Goal: Information Seeking & Learning: Check status

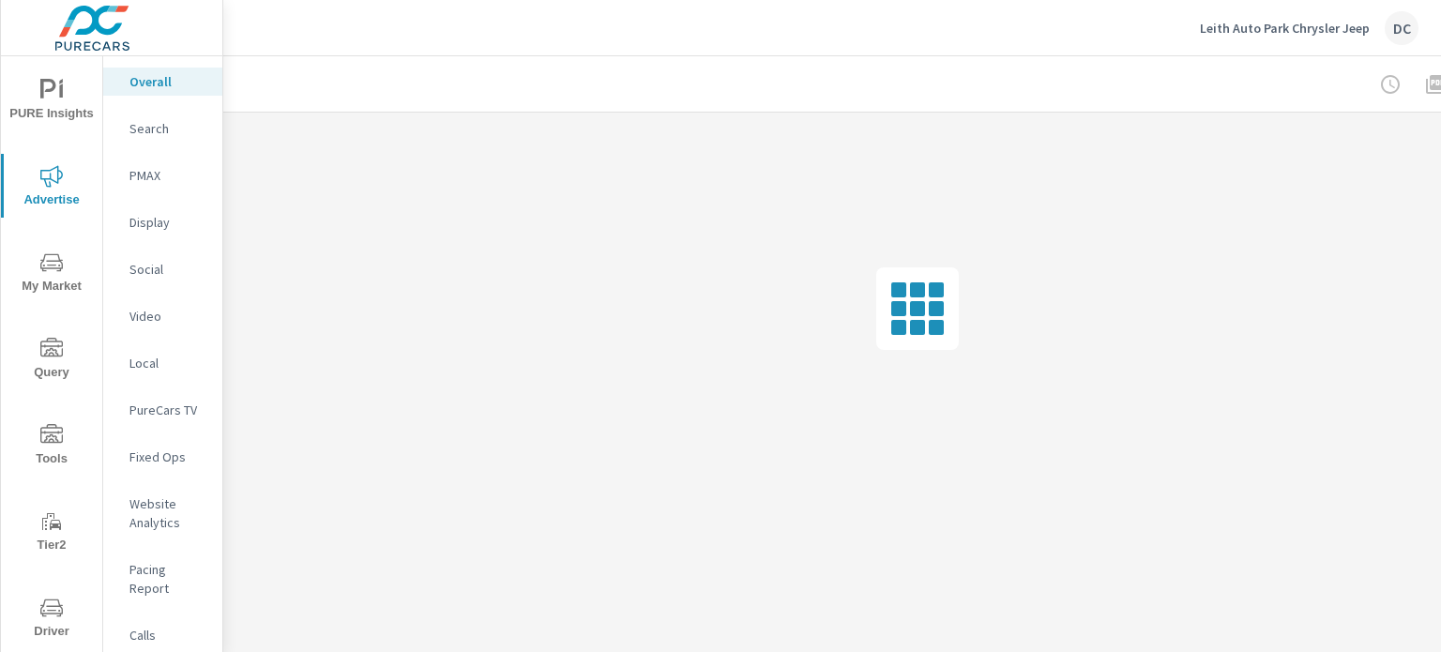
click at [144, 267] on p "Social" at bounding box center [168, 269] width 78 height 19
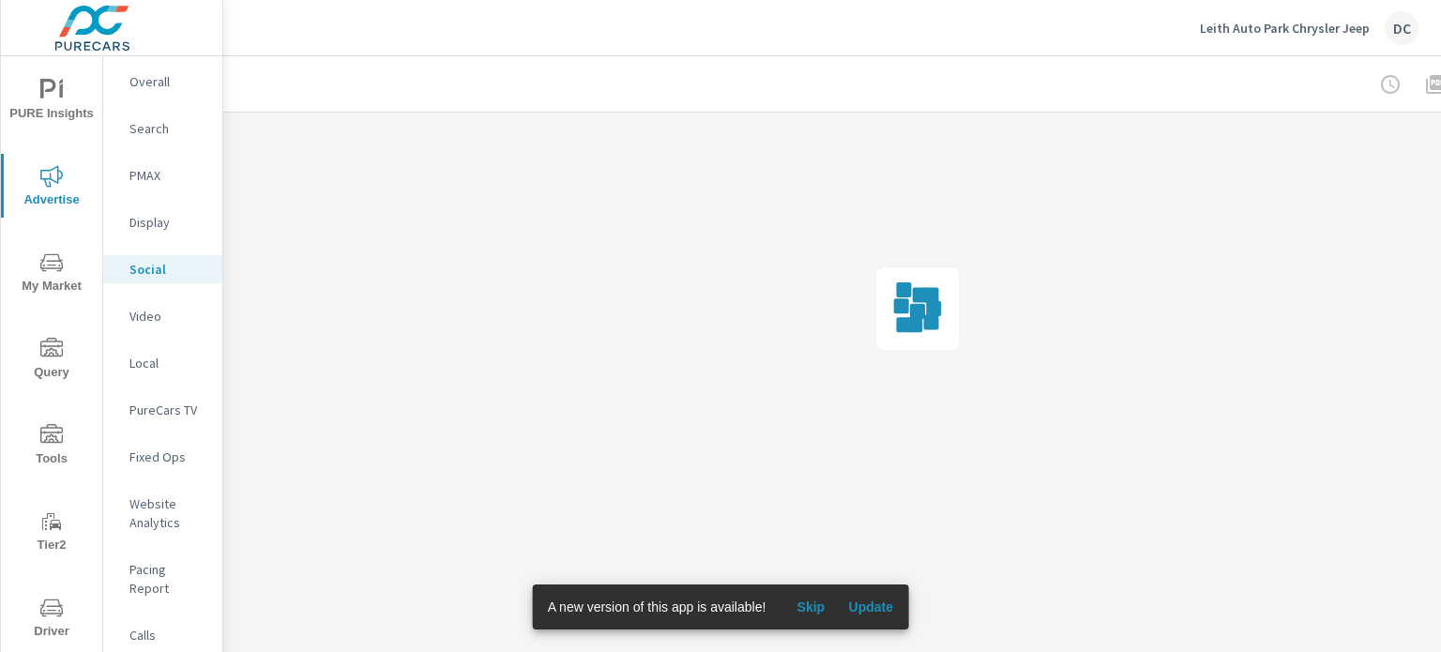
click at [856, 604] on span "Update" at bounding box center [870, 606] width 45 height 17
